Goal: Task Accomplishment & Management: Manage account settings

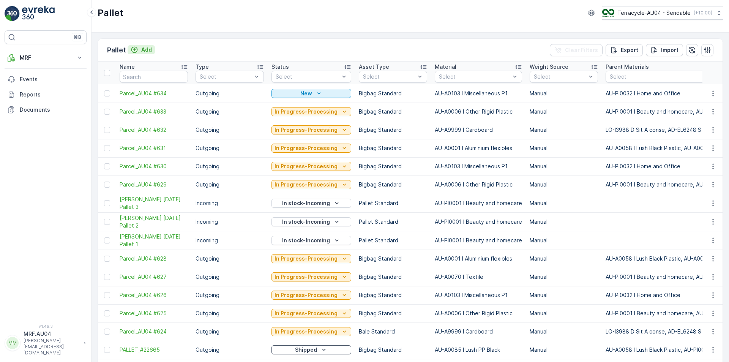
click at [137, 47] on icon "Add" at bounding box center [135, 50] width 8 height 8
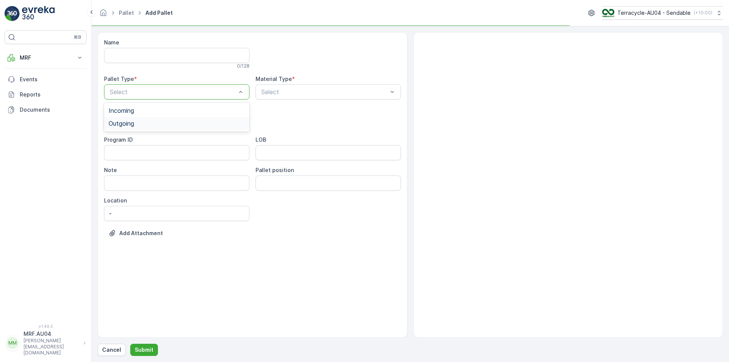
click at [165, 127] on div "Outgoing" at bounding box center [177, 123] width 146 height 13
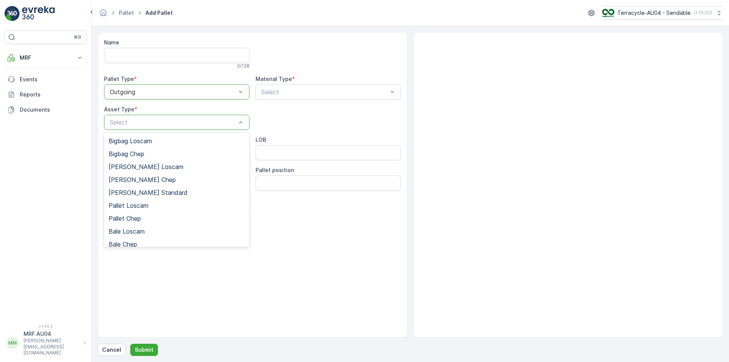
scroll to position [70, 0]
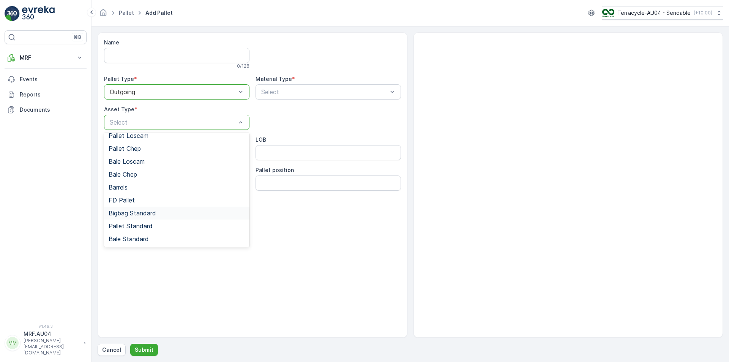
click at [168, 215] on div "Bigbag Standard" at bounding box center [177, 213] width 136 height 7
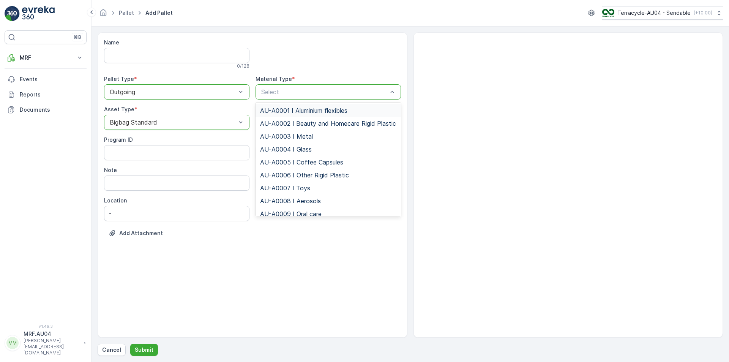
click at [293, 95] on div at bounding box center [325, 92] width 128 height 7
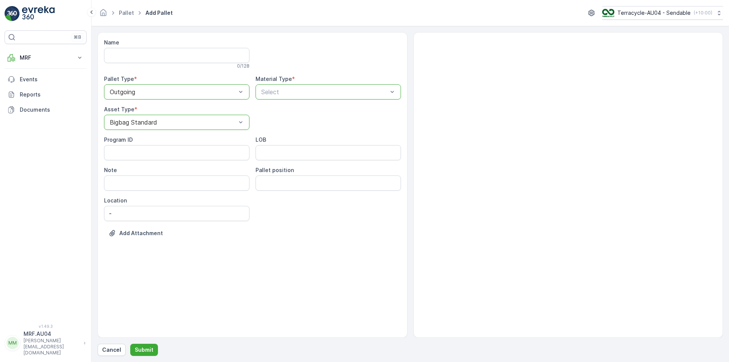
click at [289, 93] on div at bounding box center [325, 92] width 128 height 7
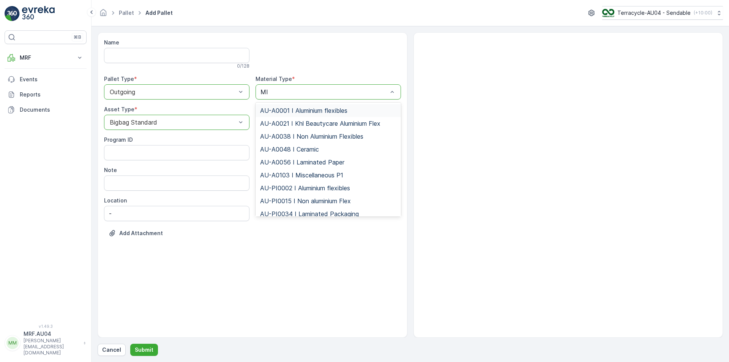
type input "MIS"
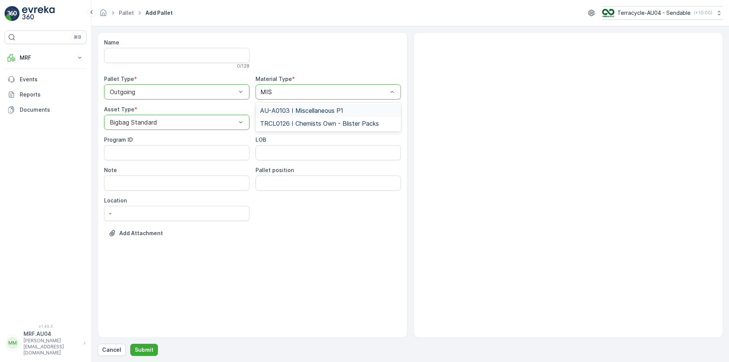
click at [297, 111] on span "AU-A0103 I Miscellaneous P1" at bounding box center [301, 110] width 83 height 7
click at [145, 350] on p "Submit" at bounding box center [144, 350] width 19 height 8
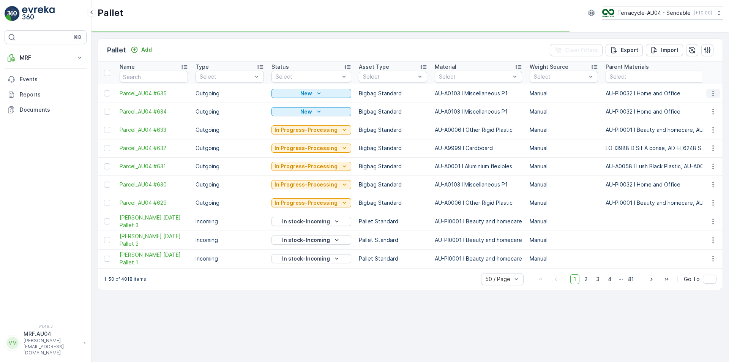
click at [713, 95] on icon "button" at bounding box center [713, 93] width 1 height 6
click at [708, 119] on div "Edit Pallet" at bounding box center [704, 115] width 50 height 11
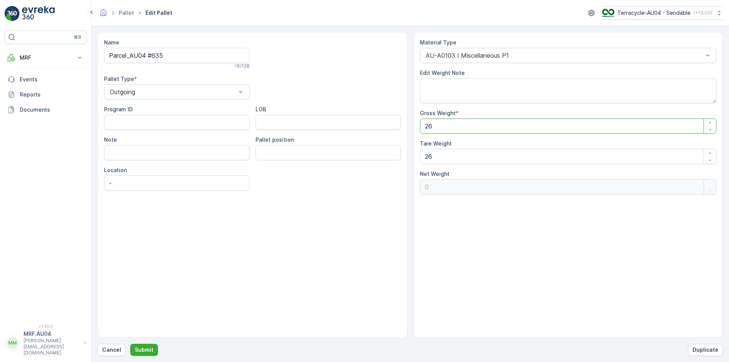
drag, startPoint x: 467, startPoint y: 123, endPoint x: 319, endPoint y: 121, distance: 147.8
click at [319, 121] on div "Name Parcel_AU04 #635 16 / 128 Pallet Type * Outgoing Program ID LOB Note Palle…" at bounding box center [411, 184] width 626 height 305
type Weight "1"
type Weight "-25"
type Weight "19"
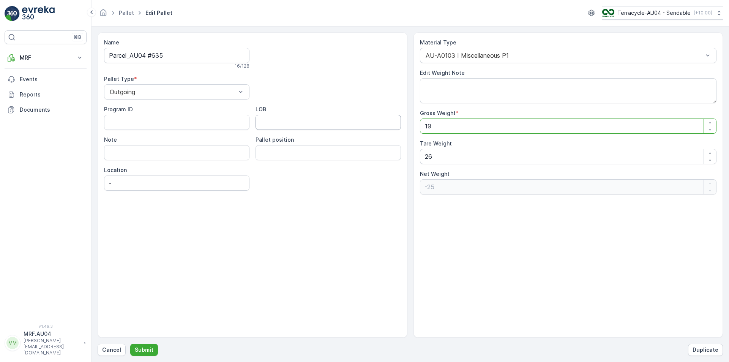
type Weight "-7"
type Weight "19"
drag, startPoint x: 436, startPoint y: 153, endPoint x: 355, endPoint y: 165, distance: 81.8
click at [355, 165] on div "Name Parcel_AU04 #635 16 / 128 Pallet Type * Outgoing Program ID LOB Note Palle…" at bounding box center [411, 184] width 626 height 305
type Weight "1"
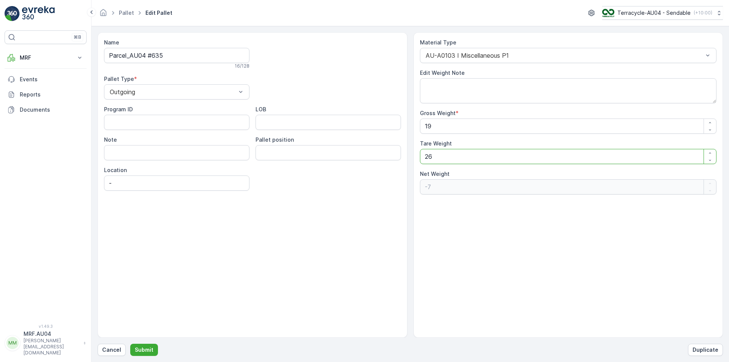
type Weight "18"
type Weight "19"
type Weight "0"
type Weight "19"
click at [138, 351] on p "Submit" at bounding box center [144, 350] width 19 height 8
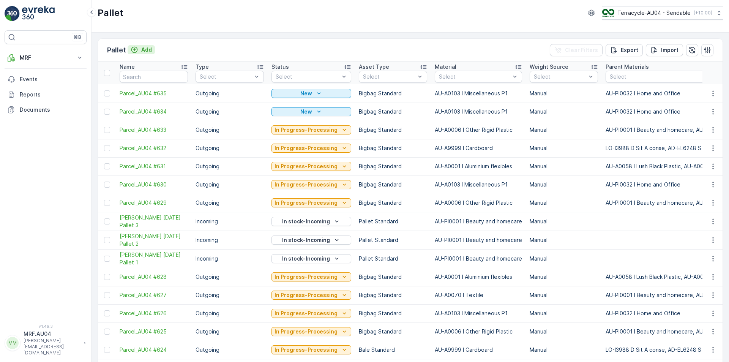
click at [146, 51] on p "Add" at bounding box center [146, 50] width 11 height 8
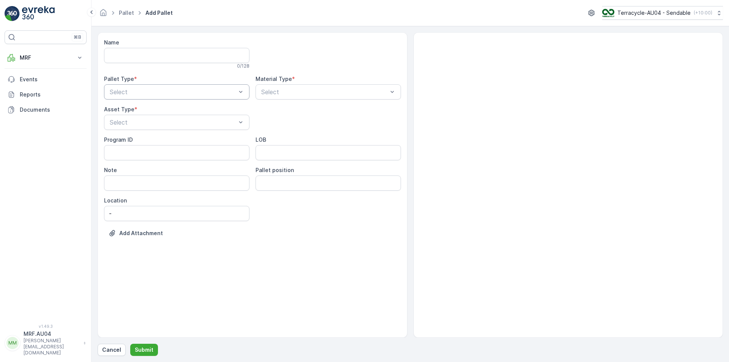
click at [188, 99] on div "Select" at bounding box center [177, 91] width 146 height 15
click at [176, 125] on div "Outgoing" at bounding box center [177, 123] width 136 height 7
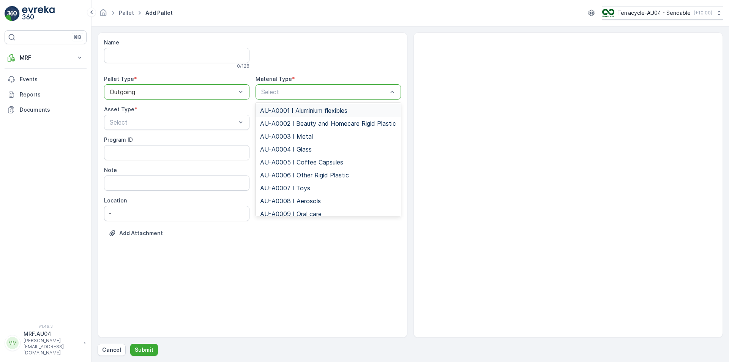
click at [293, 112] on span "AU-A0001 I Aluminium flexibles" at bounding box center [303, 110] width 87 height 7
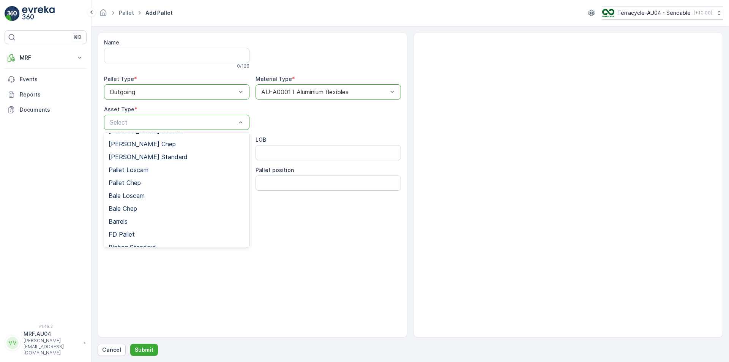
scroll to position [70, 0]
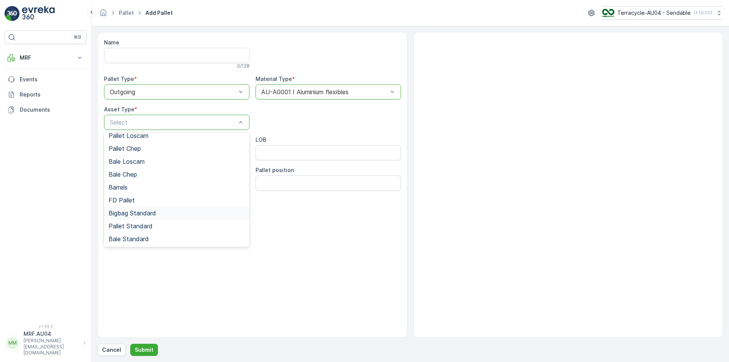
click at [146, 211] on span "Bigbag Standard" at bounding box center [132, 213] width 47 height 7
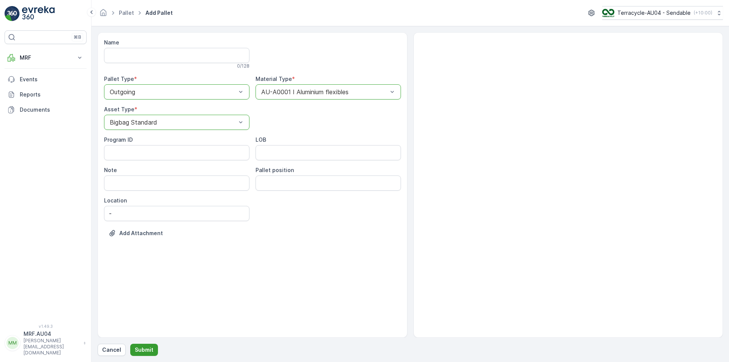
click at [146, 349] on p "Submit" at bounding box center [144, 350] width 19 height 8
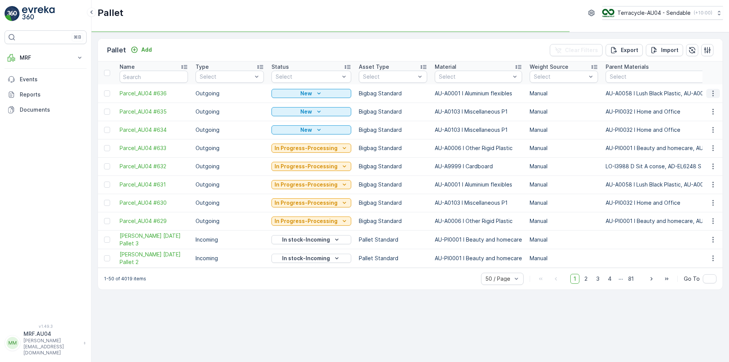
click at [714, 97] on icon "button" at bounding box center [714, 94] width 8 height 8
click at [702, 118] on span "Edit Pallet" at bounding box center [695, 116] width 26 height 8
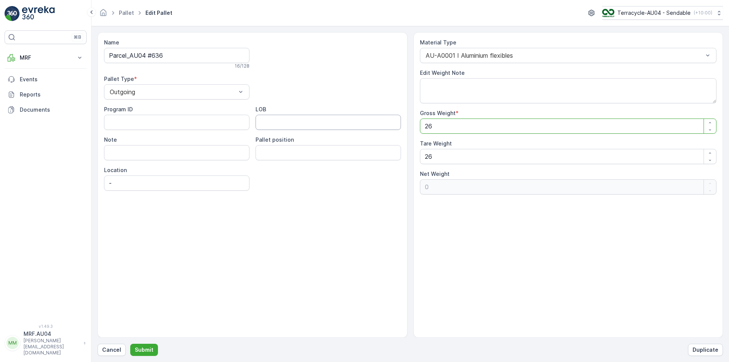
drag, startPoint x: 378, startPoint y: 128, endPoint x: 345, endPoint y: 128, distance: 32.7
click at [354, 128] on div "Name Parcel_AU04 #636 16 / 128 Pallet Type * Outgoing Program ID LOB Note Palle…" at bounding box center [411, 184] width 626 height 305
type Weight "2"
type Weight "-24"
type Weight "22"
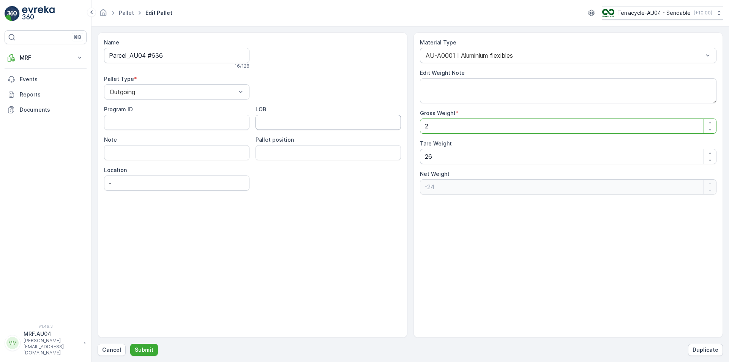
type Weight "-4"
type Weight "22.5"
type Weight "-3.5"
type Weight "22.5"
drag, startPoint x: 446, startPoint y: 159, endPoint x: 329, endPoint y: 171, distance: 117.6
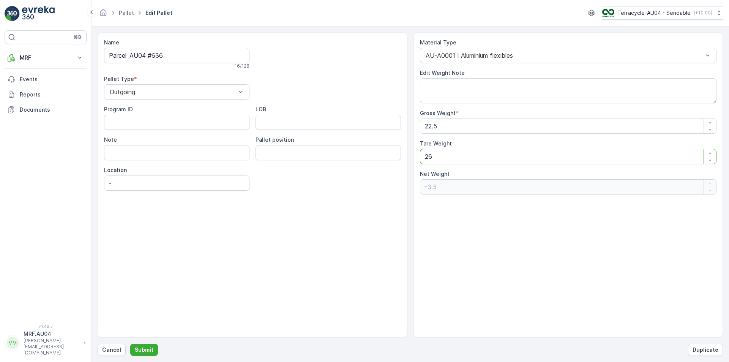
click at [350, 167] on div "Name Parcel_AU04 #636 16 / 128 Pallet Type * Outgoing Program ID LOB Note Palle…" at bounding box center [411, 184] width 626 height 305
type Weight "2"
type Weight "20.5"
type Weight "22"
type Weight "0.5"
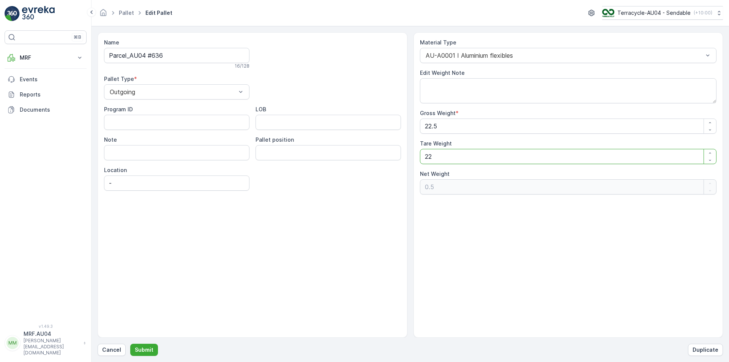
type Weight "22.5"
type Weight "0"
type Weight "22.5"
click at [145, 353] on p "Submit" at bounding box center [144, 350] width 19 height 8
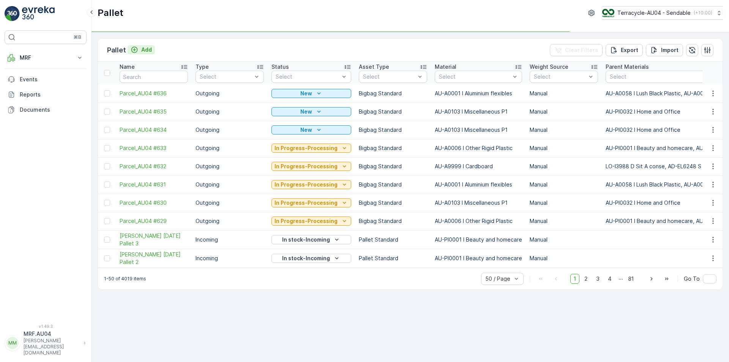
click at [146, 51] on p "Add" at bounding box center [146, 50] width 11 height 8
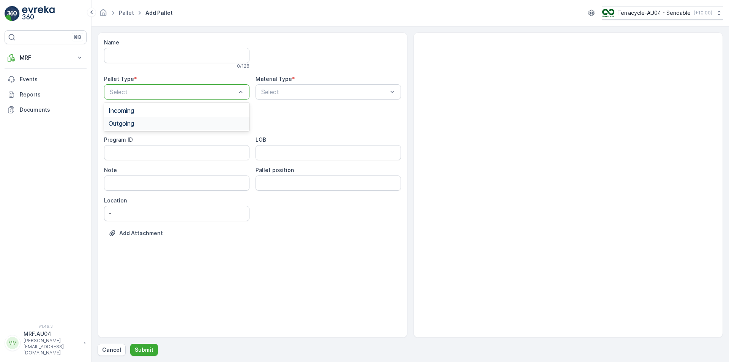
click at [161, 129] on div "Outgoing" at bounding box center [177, 123] width 146 height 13
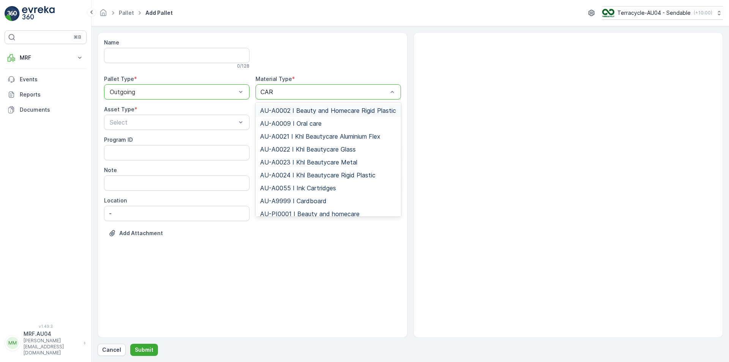
type input "CARD"
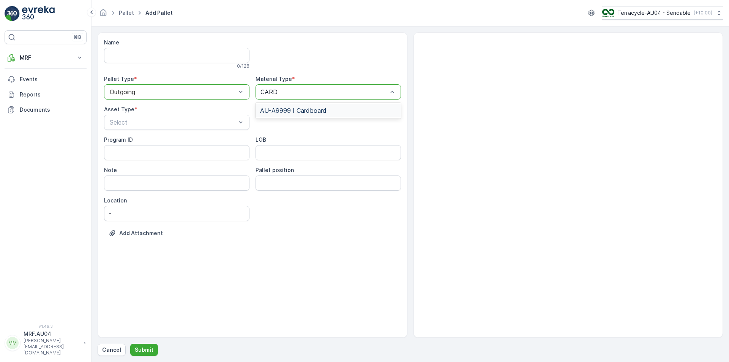
click at [324, 111] on span "AU-A9999 I Cardboard" at bounding box center [293, 110] width 66 height 7
click at [162, 128] on div "Select" at bounding box center [177, 122] width 146 height 15
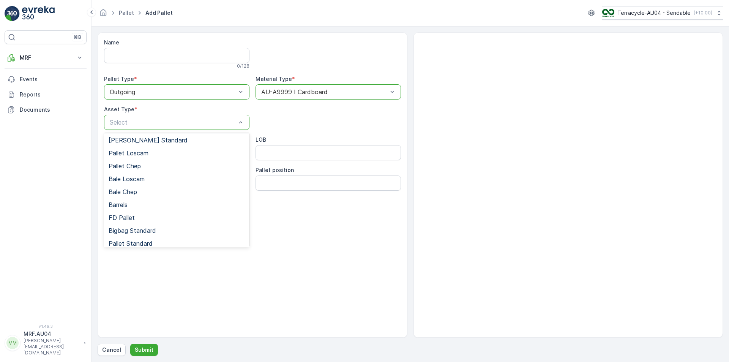
scroll to position [70, 0]
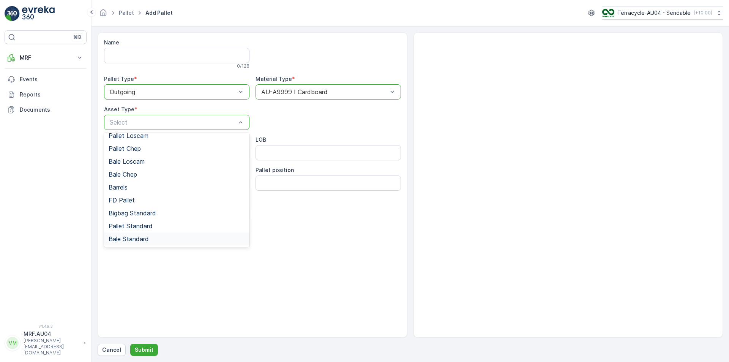
click at [146, 240] on span "Bale Standard" at bounding box center [129, 239] width 40 height 7
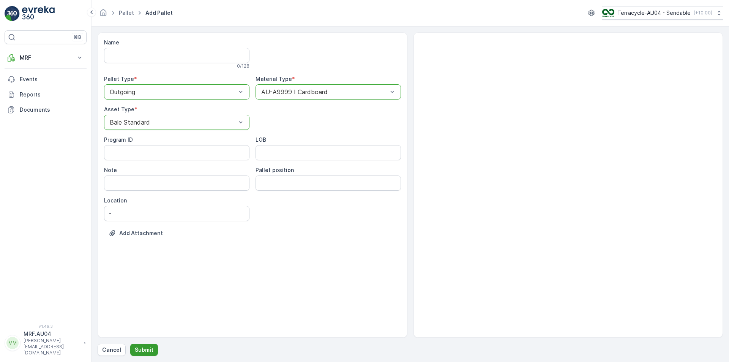
click at [150, 348] on p "Submit" at bounding box center [144, 350] width 19 height 8
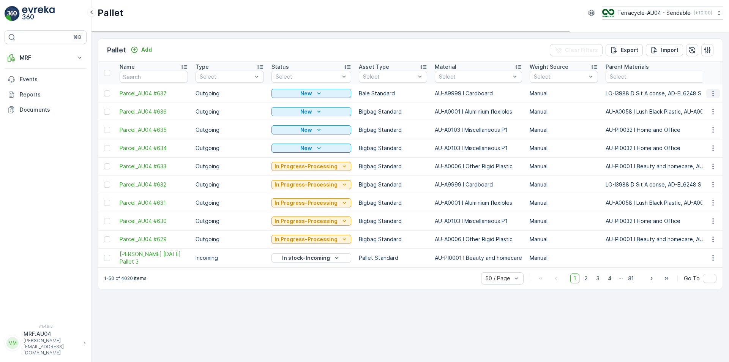
click at [715, 96] on icon "button" at bounding box center [714, 94] width 8 height 8
click at [695, 115] on span "Edit Pallet" at bounding box center [695, 116] width 26 height 8
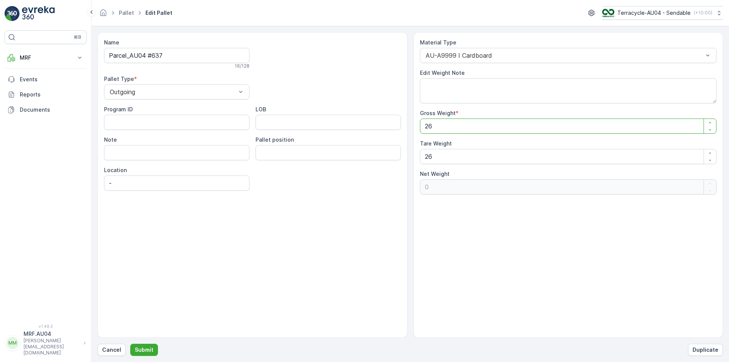
drag, startPoint x: 479, startPoint y: 125, endPoint x: 316, endPoint y: 134, distance: 163.2
click at [316, 134] on div "Name Parcel_AU04 #637 16 / 128 Pallet Type * Outgoing Program ID LOB Note Palle…" at bounding box center [411, 184] width 626 height 305
type Weight "6"
type Weight "-20"
type Weight "60"
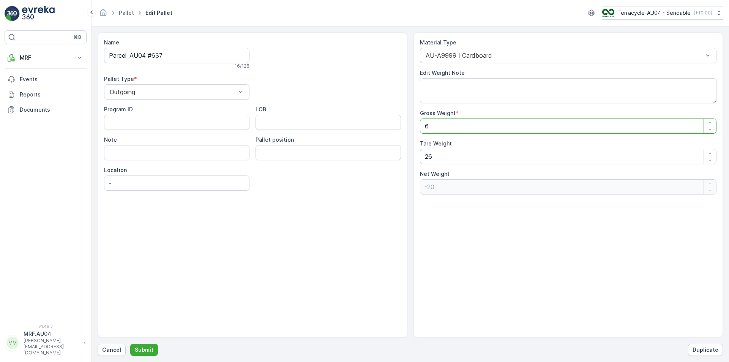
type Weight "34"
type Weight "60.4"
type Weight "34.4"
type Weight "60.4"
click at [302, 170] on div "Name Parcel_AU04 #637 16 / 128 Pallet Type * Outgoing Program ID LOB Note Palle…" at bounding box center [411, 184] width 626 height 305
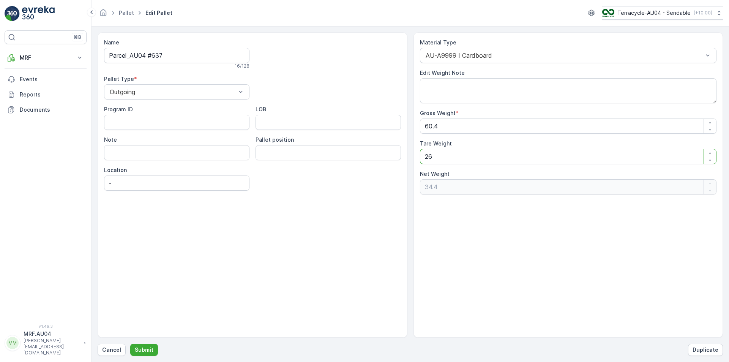
drag, startPoint x: 477, startPoint y: 161, endPoint x: 352, endPoint y: 170, distance: 125.3
click at [352, 170] on div "Name Parcel_AU04 #637 16 / 128 Pallet Type * Outgoing Program ID LOB Note Palle…" at bounding box center [411, 184] width 626 height 305
type Weight "6"
type Weight "54.4"
type Weight "60"
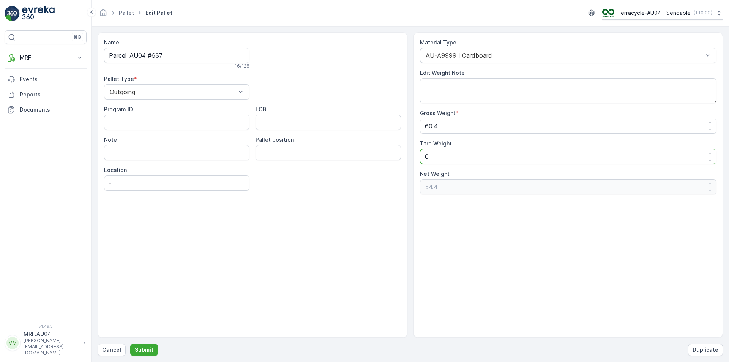
type Weight "0.4"
type Weight "60.4"
type Weight "0"
type Weight "60.4"
click at [152, 351] on button "Submit" at bounding box center [144, 350] width 28 height 12
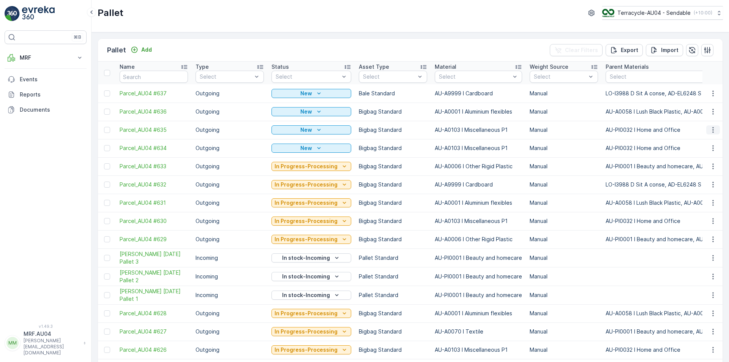
click at [714, 129] on icon "button" at bounding box center [714, 130] width 8 height 8
click at [704, 188] on div "Print QR" at bounding box center [704, 184] width 50 height 11
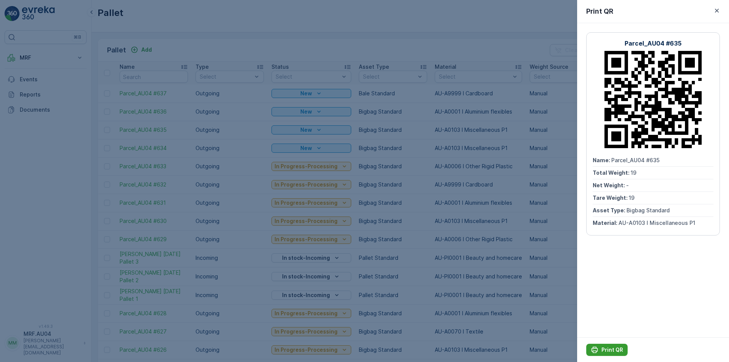
click at [622, 352] on p "Print QR" at bounding box center [613, 350] width 22 height 8
drag, startPoint x: 547, startPoint y: 105, endPoint x: 623, endPoint y: 113, distance: 75.6
click at [547, 105] on div at bounding box center [364, 181] width 729 height 362
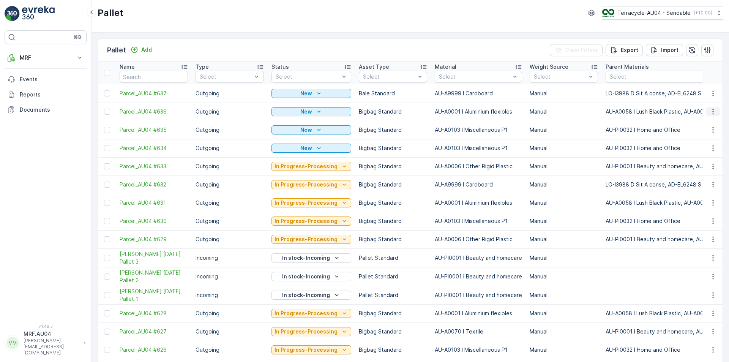
click at [711, 113] on icon "button" at bounding box center [714, 112] width 8 height 8
click at [695, 168] on span "Print QR" at bounding box center [692, 166] width 21 height 8
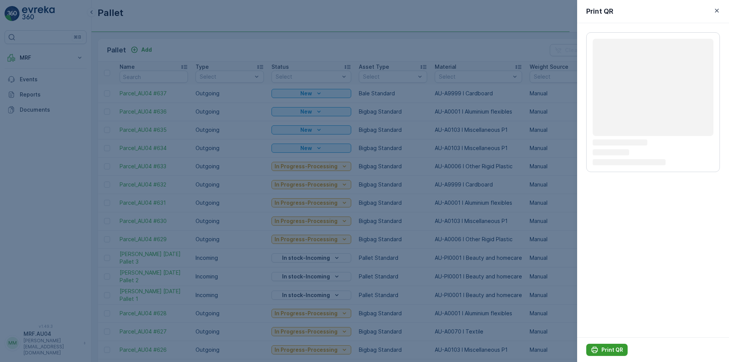
click at [611, 352] on p "Print QR" at bounding box center [613, 350] width 22 height 8
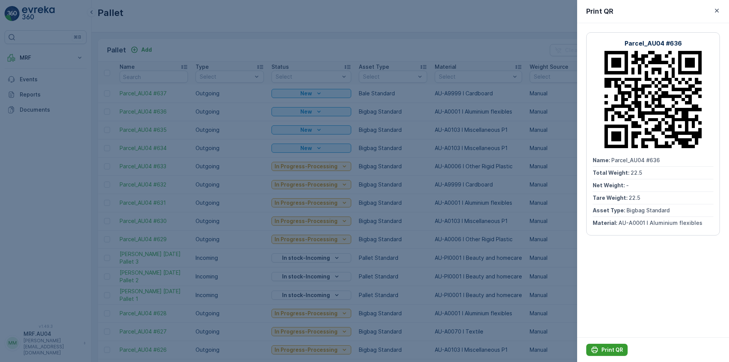
click at [611, 352] on p "Print QR" at bounding box center [613, 350] width 22 height 8
click at [543, 110] on div at bounding box center [364, 181] width 729 height 362
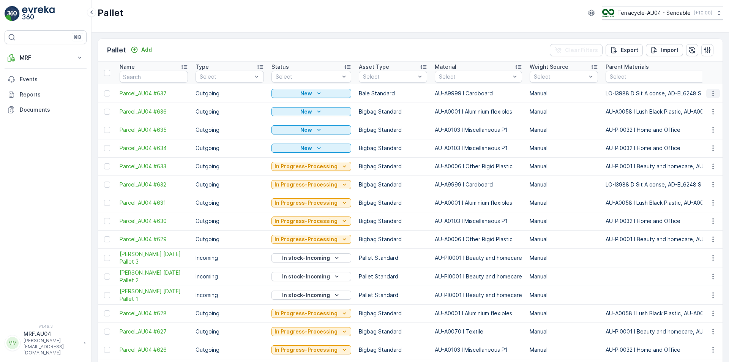
click at [714, 93] on icon "button" at bounding box center [714, 94] width 8 height 8
click at [697, 146] on span "Print QR" at bounding box center [692, 148] width 21 height 8
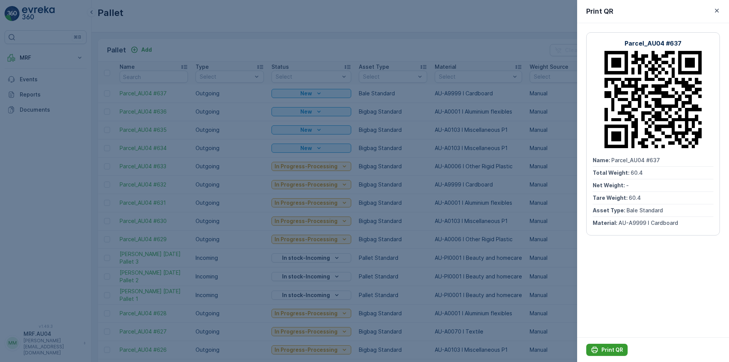
click at [602, 353] on p "Print QR" at bounding box center [613, 350] width 22 height 8
click at [439, 101] on div at bounding box center [364, 181] width 729 height 362
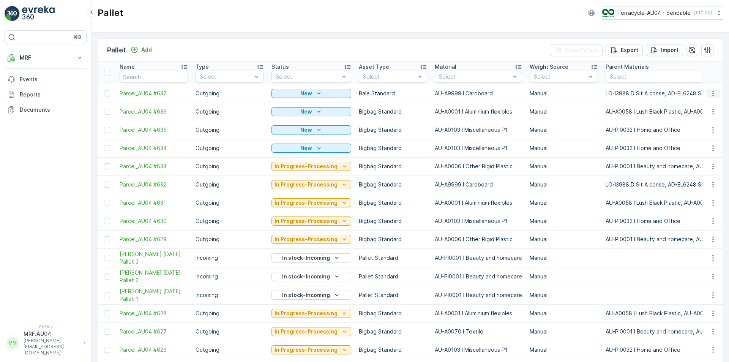
click at [713, 96] on icon "button" at bounding box center [713, 93] width 1 height 6
click at [699, 152] on div "Print QR" at bounding box center [704, 147] width 50 height 11
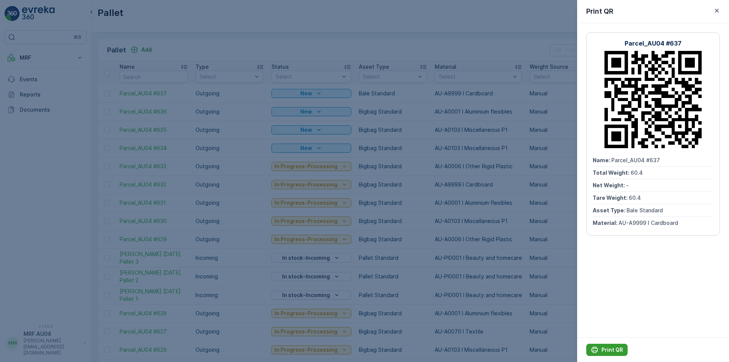
click at [600, 351] on div "Print QR" at bounding box center [607, 350] width 32 height 8
click at [636, 289] on div "Parcel_AU04 #637 Name : Parcel_AU04 #637 Total Weight : 60.4 Net Weight : - Tar…" at bounding box center [653, 180] width 152 height 314
